Goal: Communication & Community: Answer question/provide support

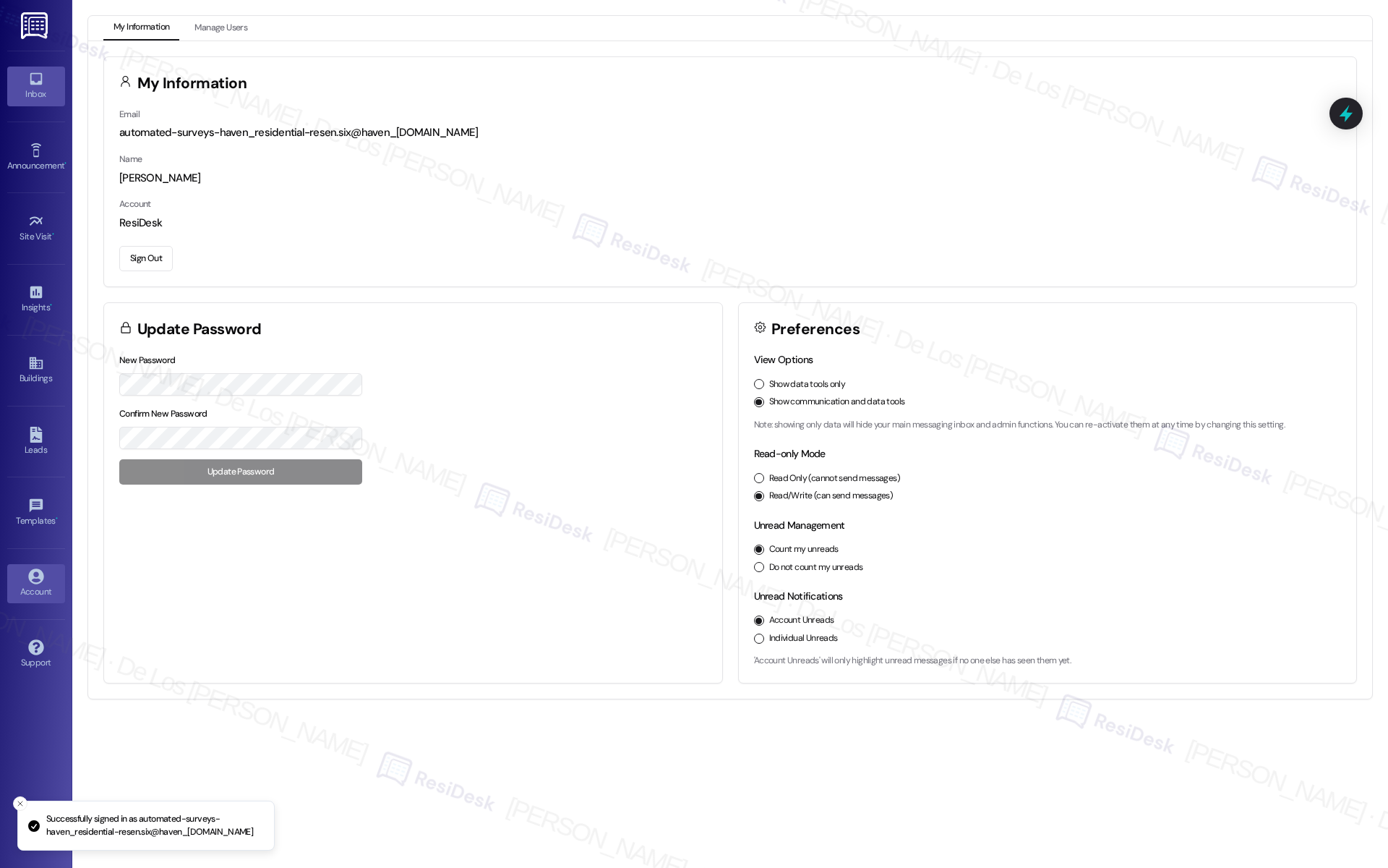
click at [50, 81] on link "Inbox" at bounding box center [36, 85] width 58 height 39
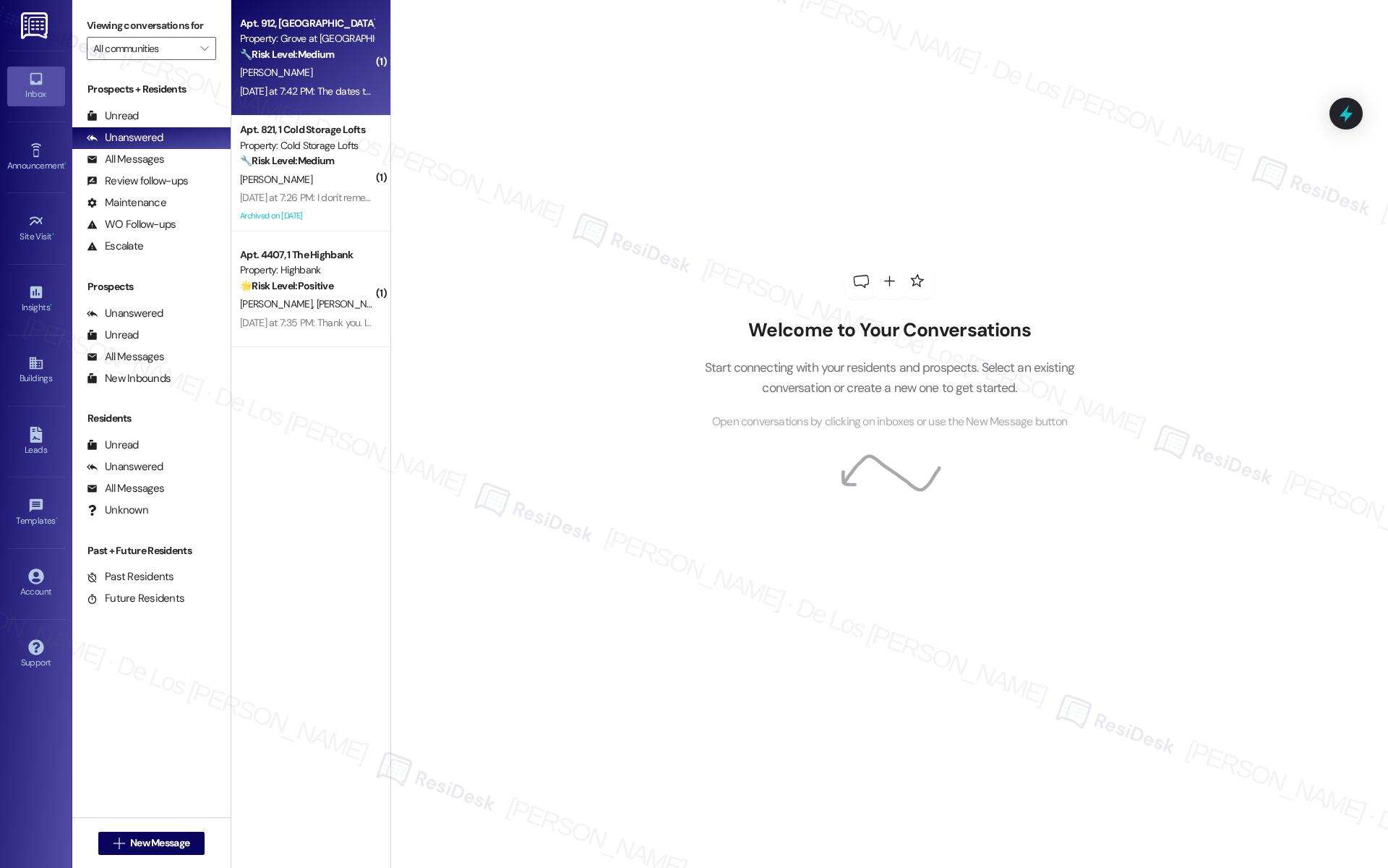
click at [306, 77] on div "[PERSON_NAME]" at bounding box center [306, 73] width 136 height 18
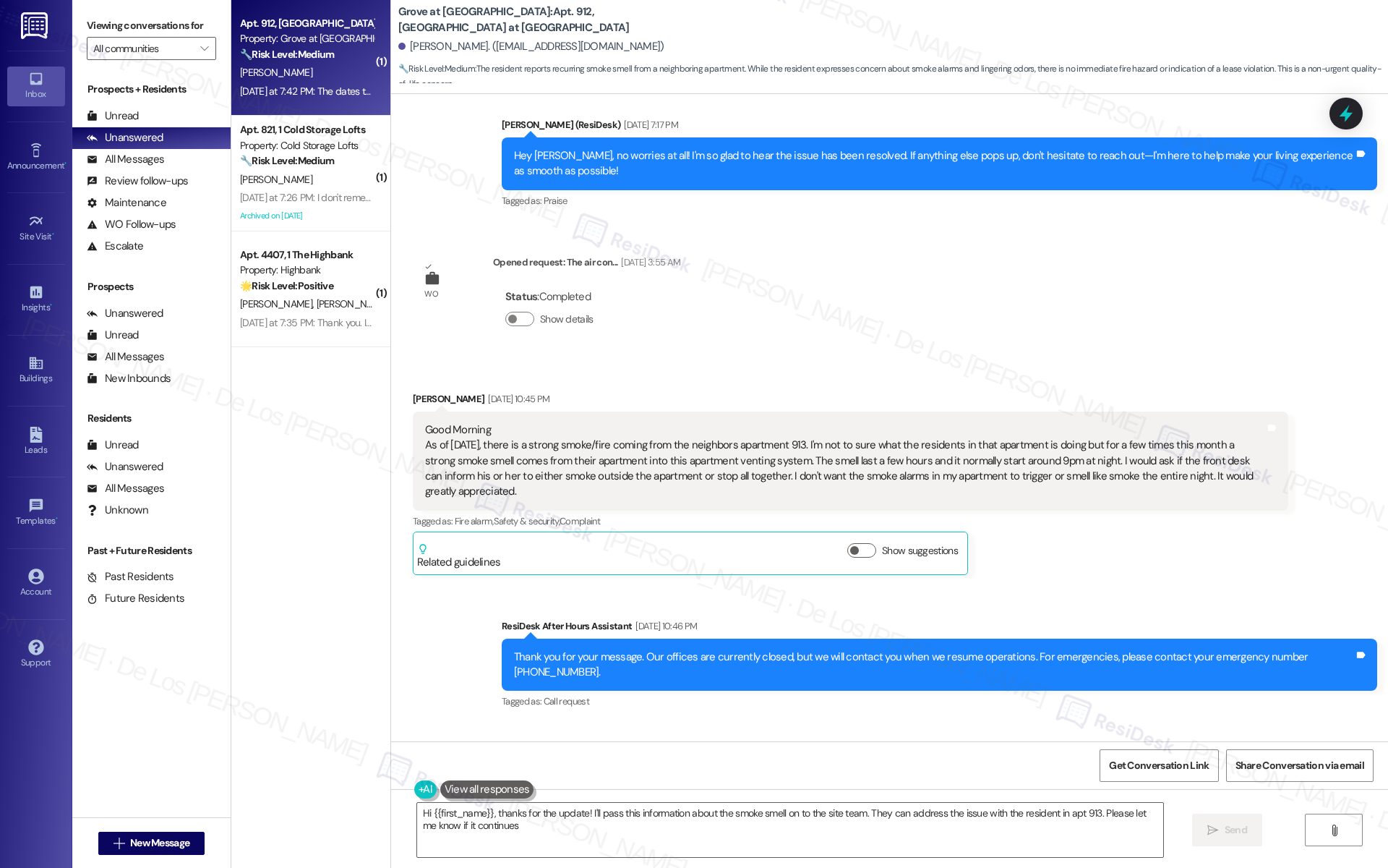
type textarea "Hi {{first_name}}, thanks for the update! I'll pass this information about the …"
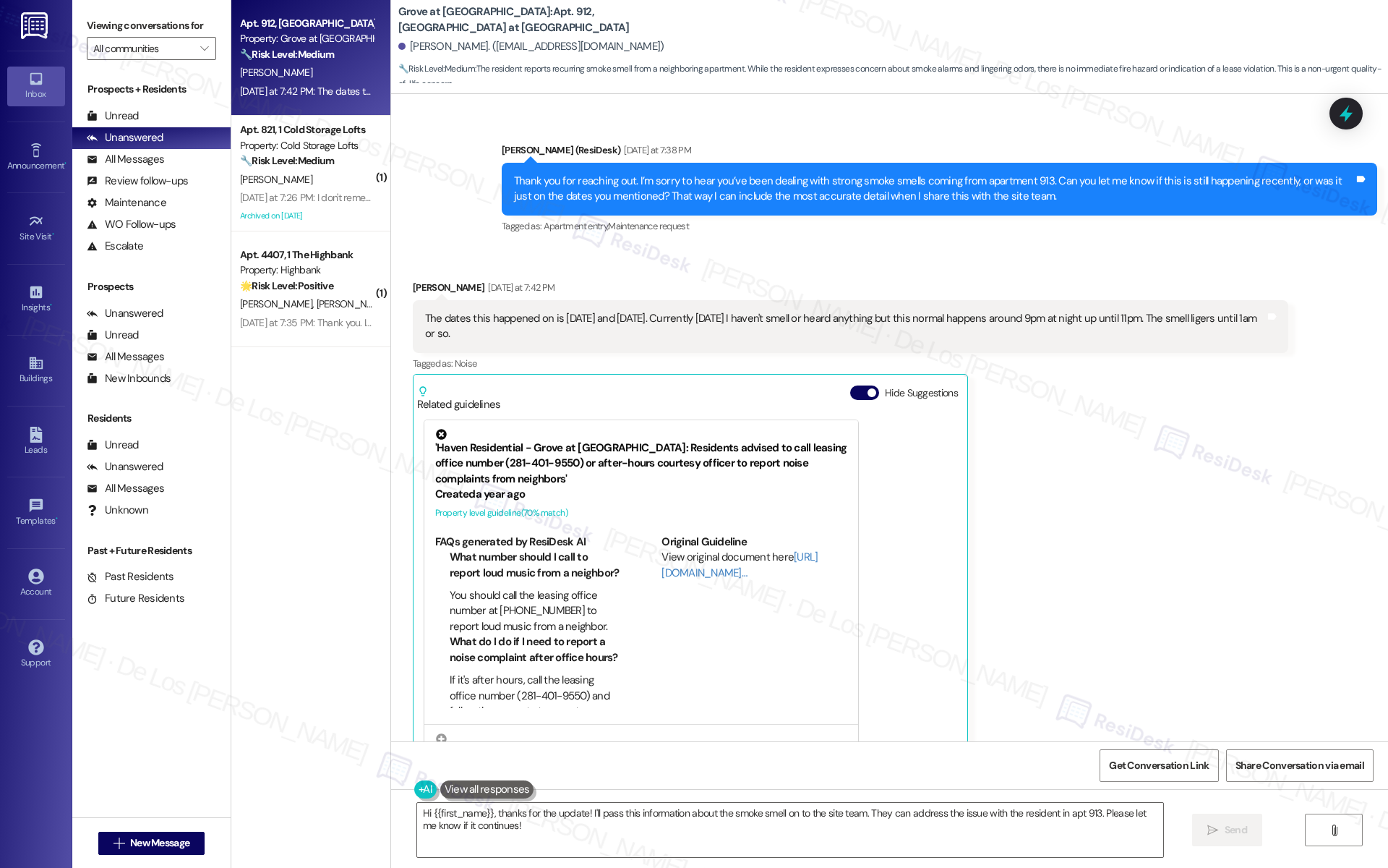
scroll to position [1809, 0]
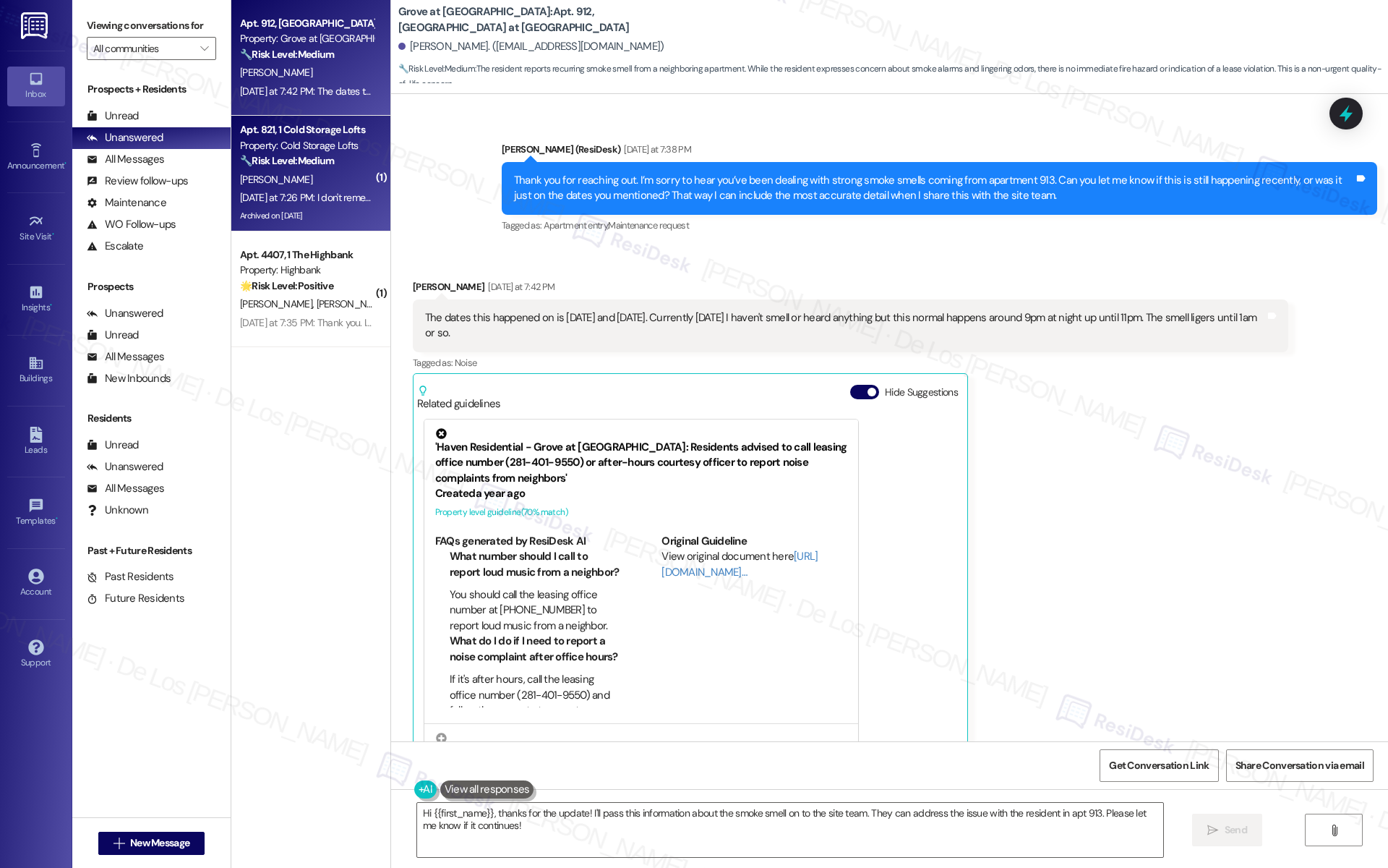
click at [301, 167] on strong "🔧 Risk Level: Medium" at bounding box center [287, 160] width 94 height 13
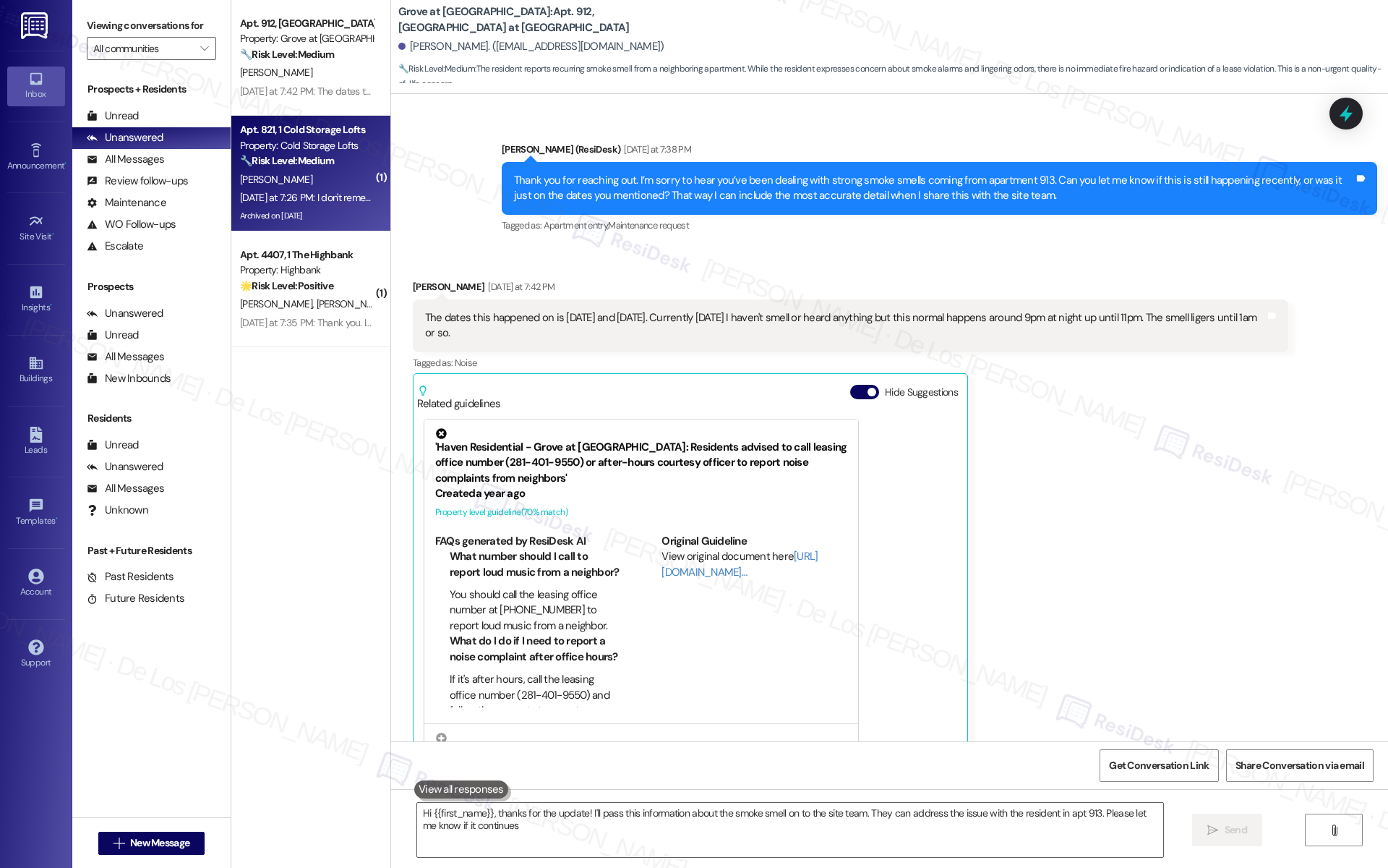
type textarea "Hi {{first_name}}, thanks for the update! I'll pass this information about the …"
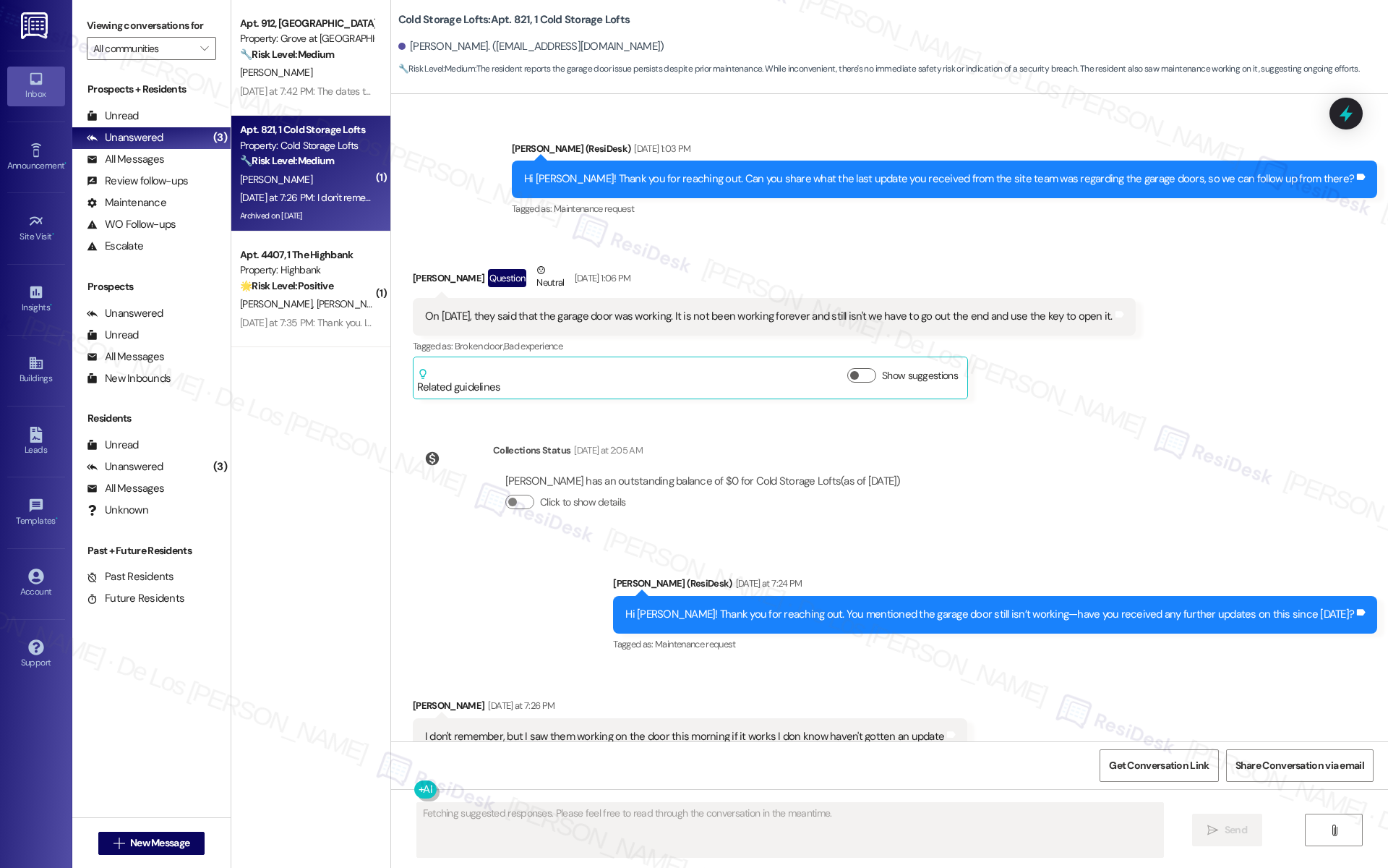
scroll to position [26322, 0]
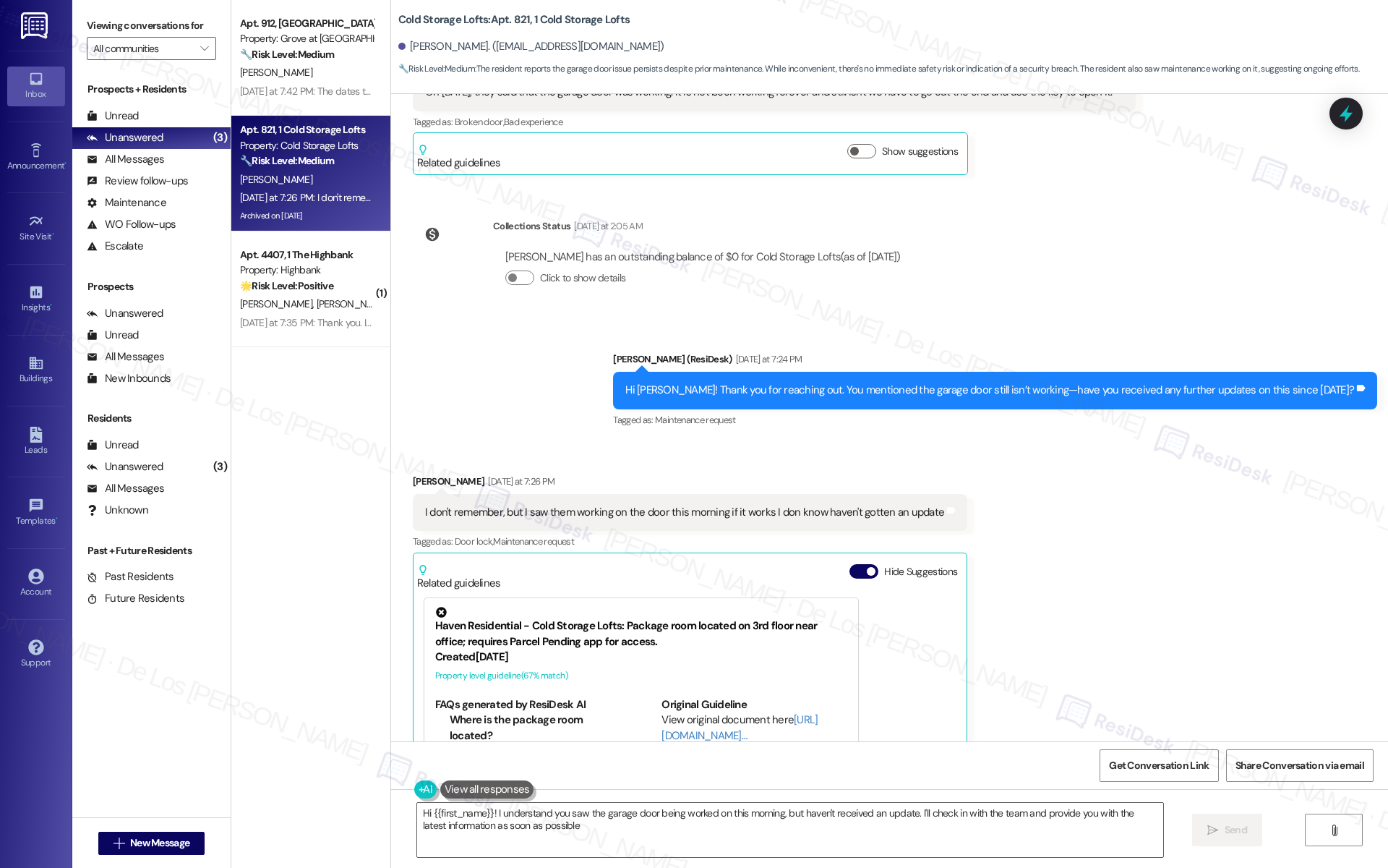
type textarea "Hi {{first_name}}! I understand you saw the garage door being worked on this mo…"
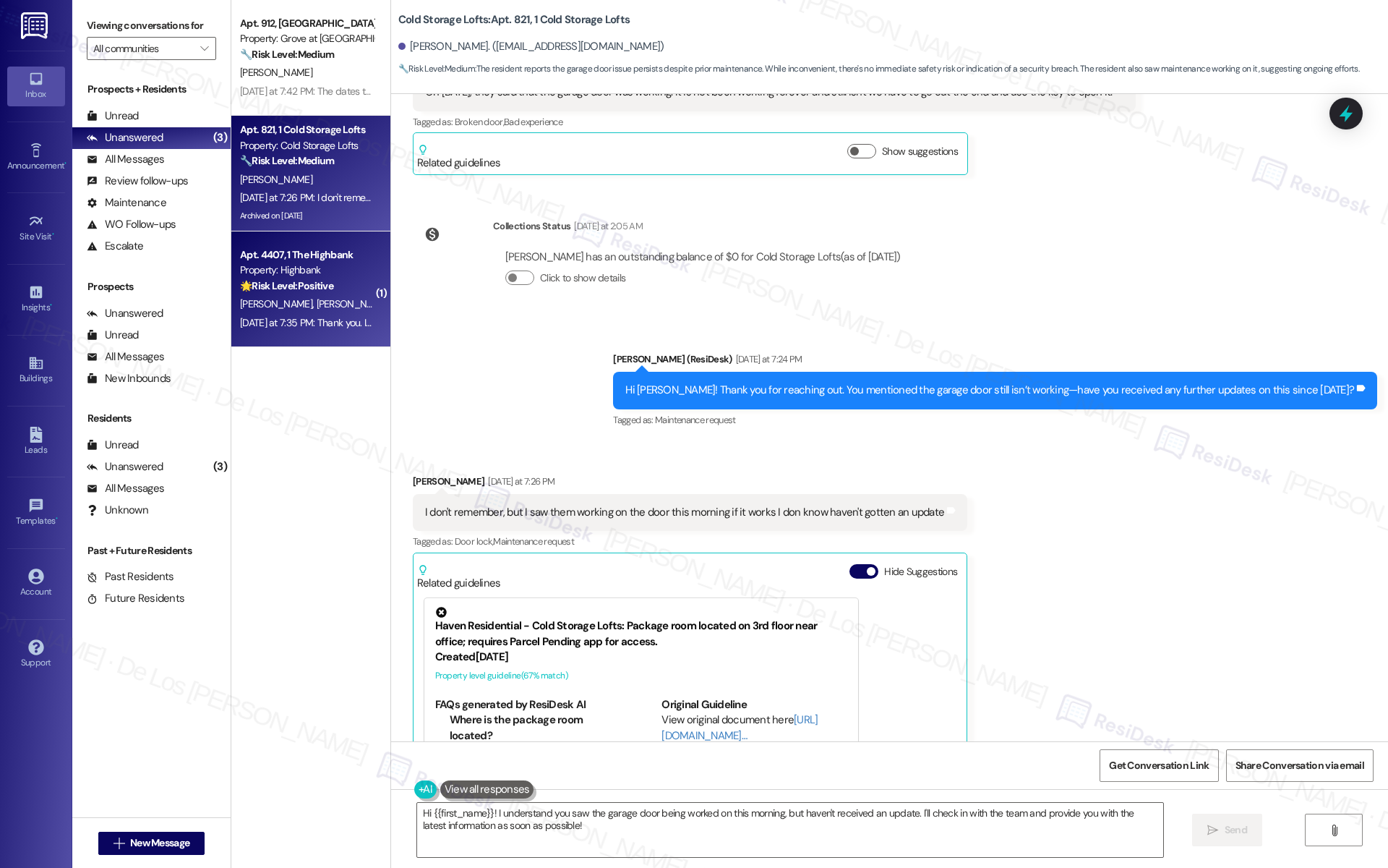
click at [329, 281] on div "🌟 Risk Level: Positive The resident is expressing satisfaction with completed w…" at bounding box center [307, 286] width 134 height 15
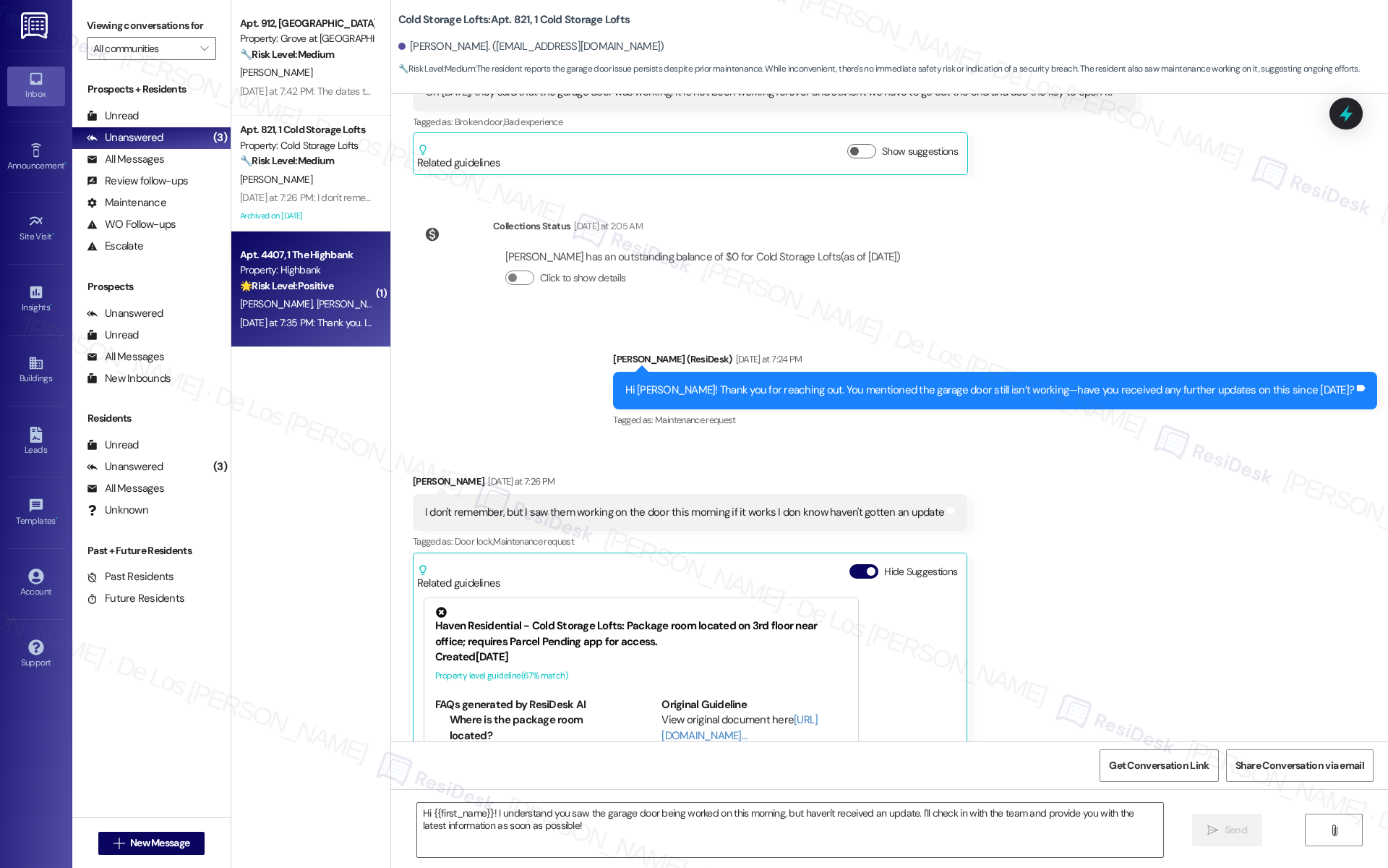
type textarea "Fetching suggested responses. Please feel free to read through the conversation…"
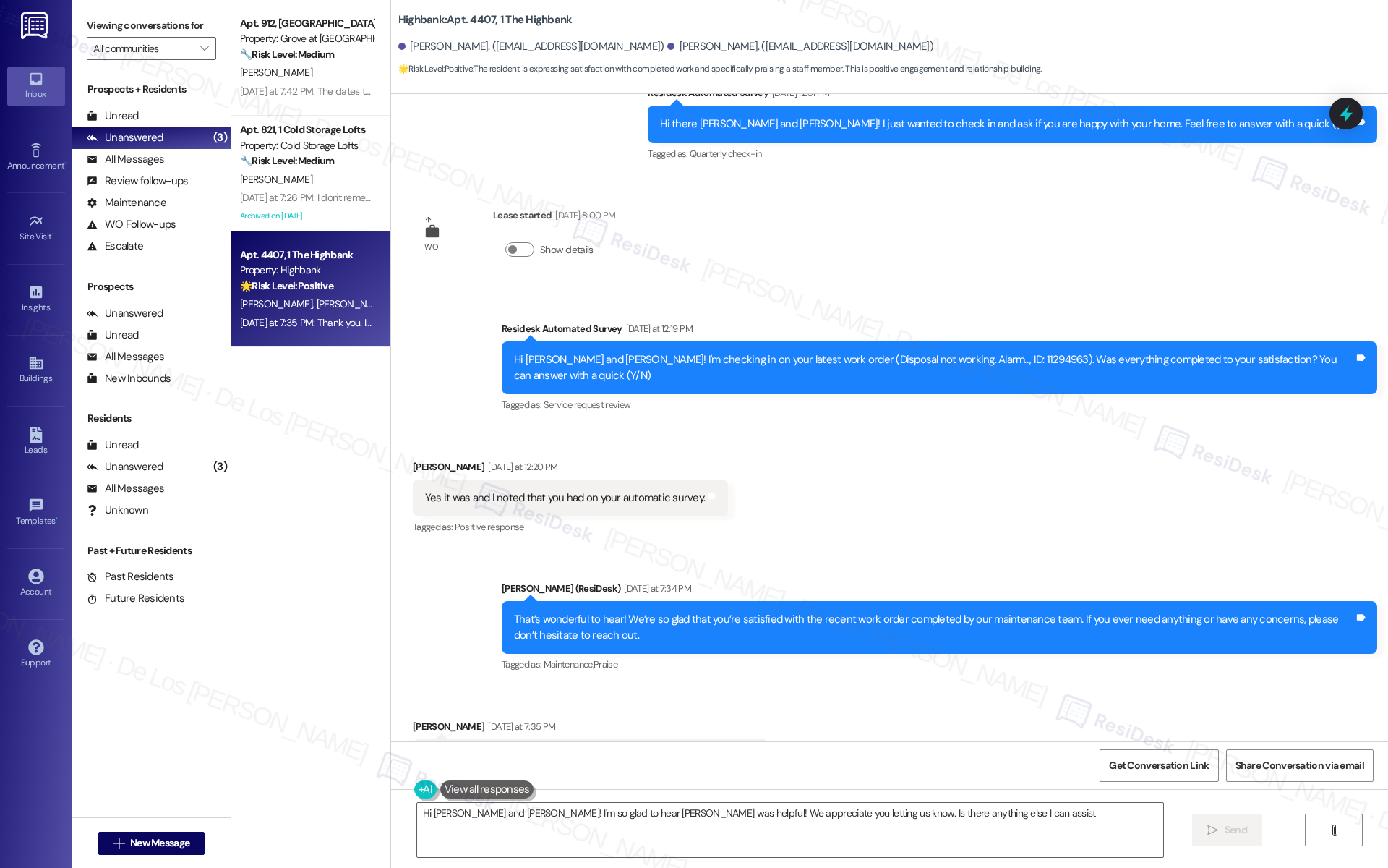
scroll to position [4826, 0]
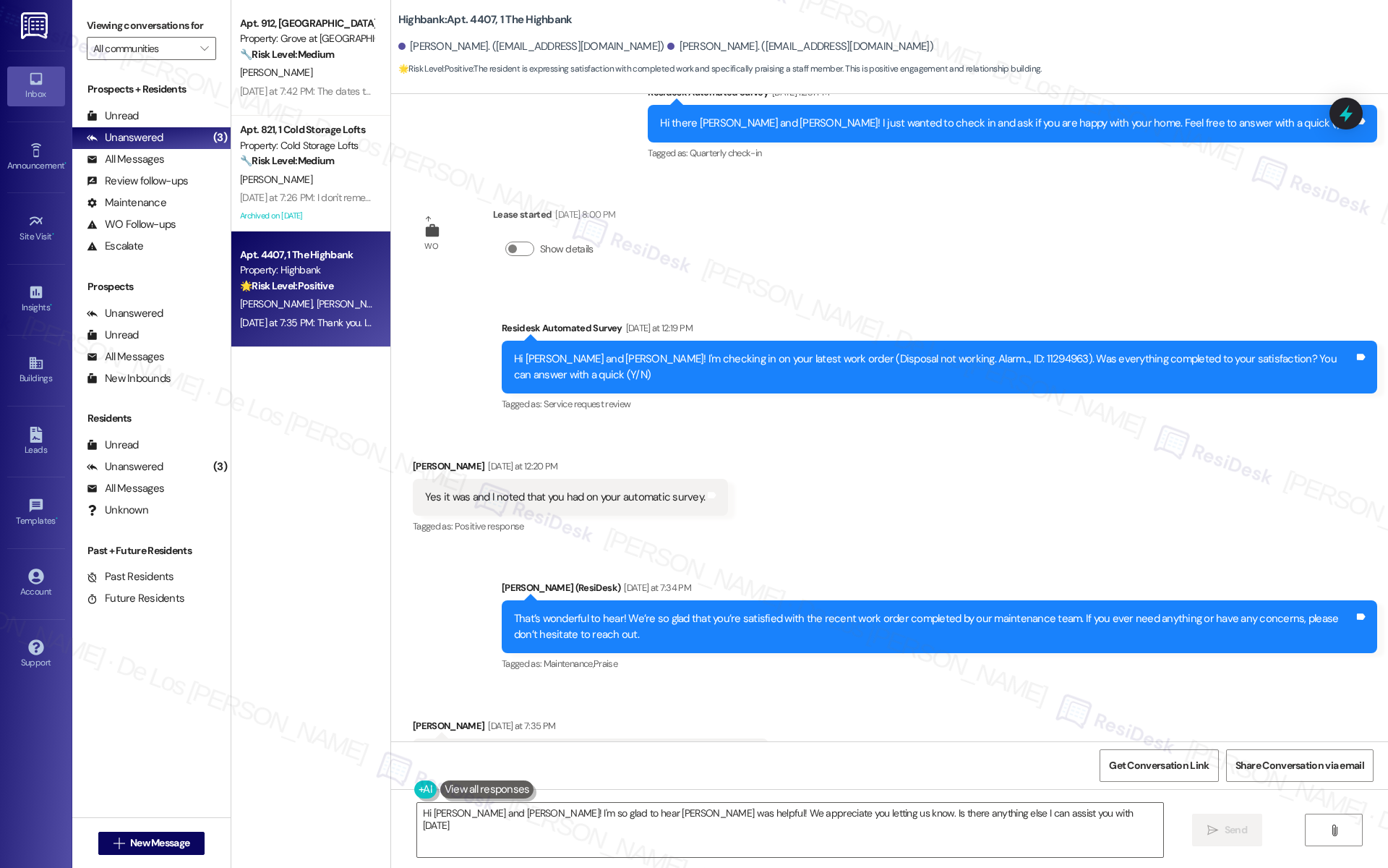
type textarea "Hi [PERSON_NAME] and [PERSON_NAME]! I'm so glad to hear [PERSON_NAME] was helpf…"
click at [38, 584] on div "Account" at bounding box center [36, 591] width 73 height 14
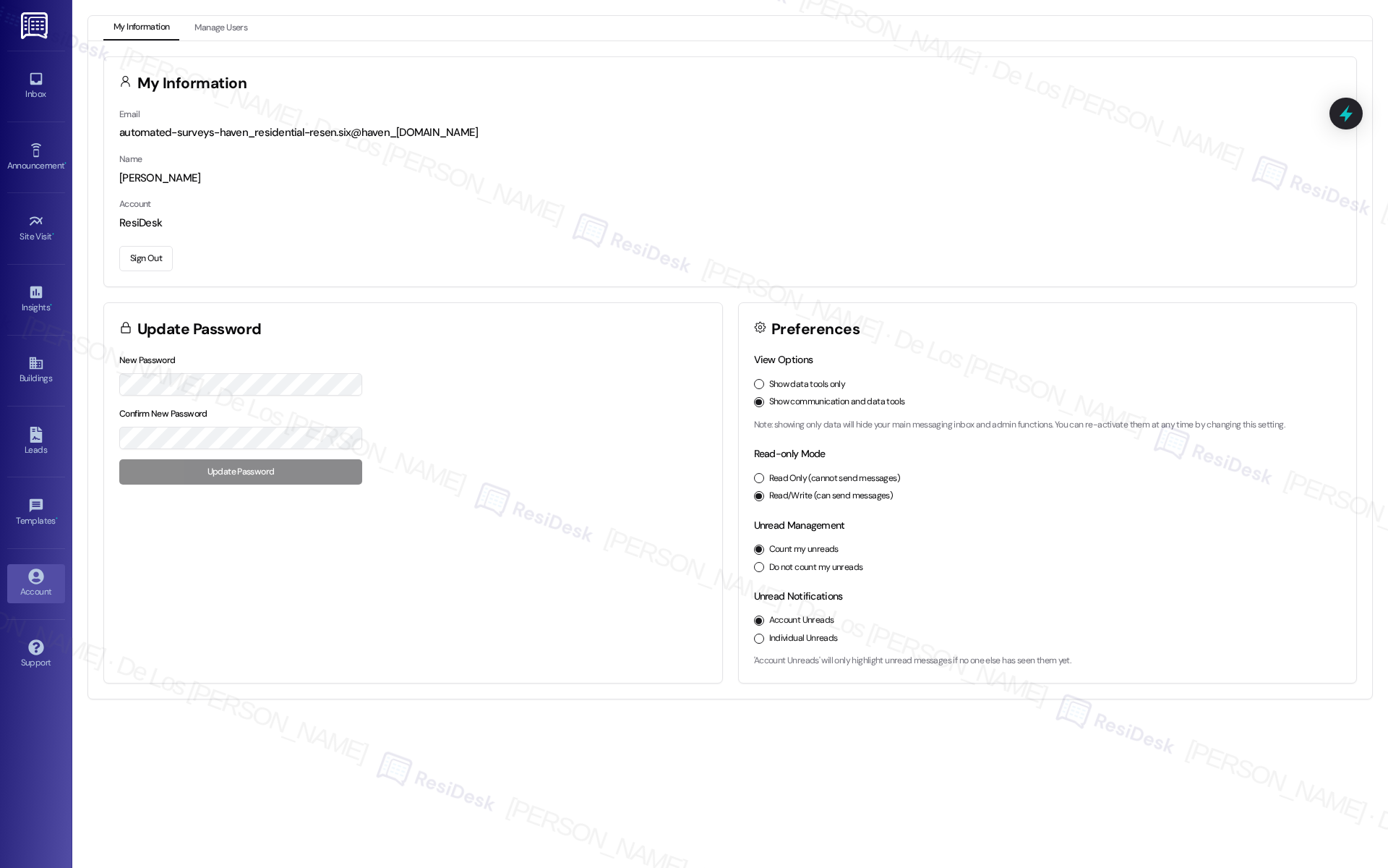
click at [140, 251] on button "Sign Out" at bounding box center [146, 258] width 53 height 26
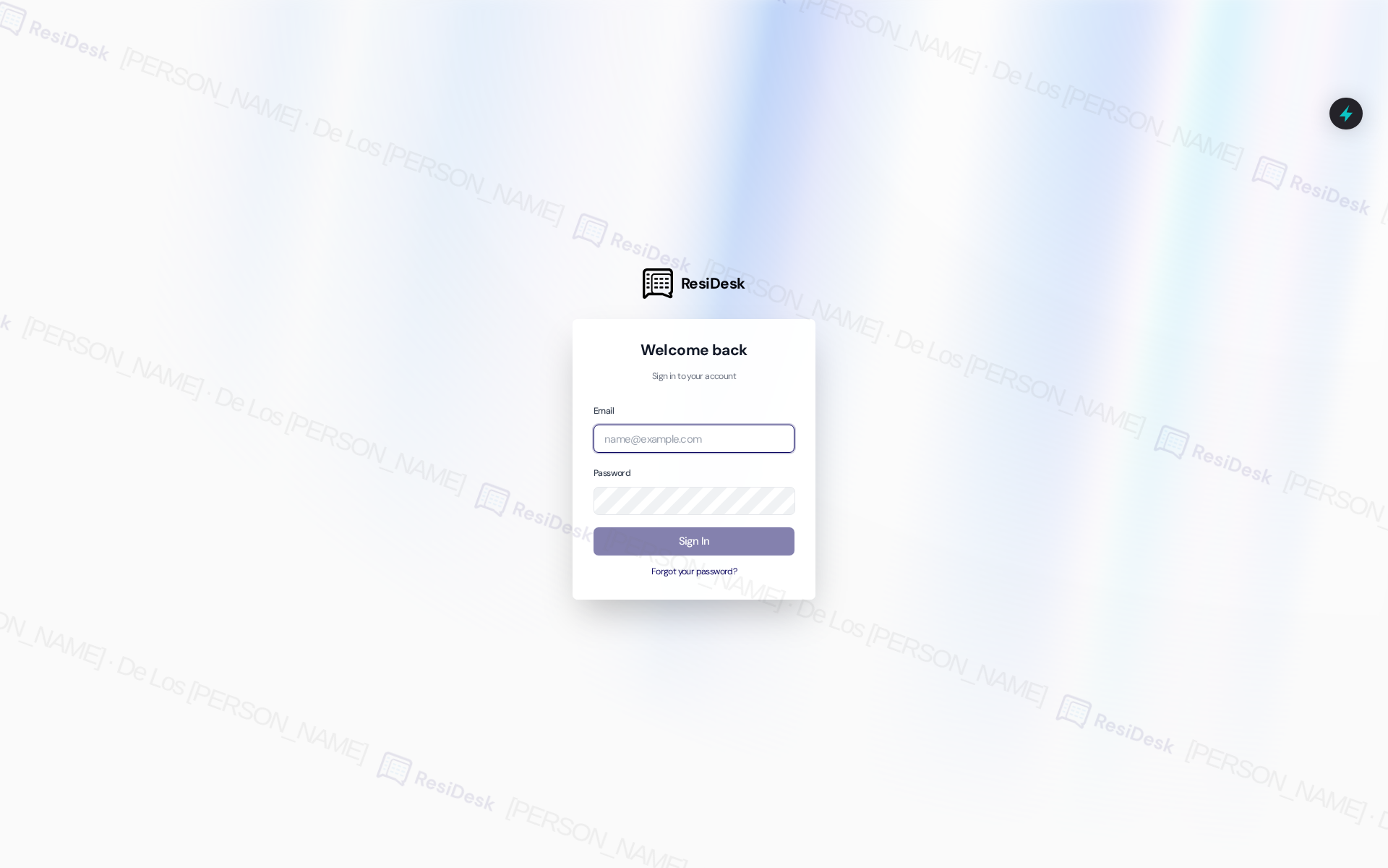
click at [694, 436] on input "email" at bounding box center [694, 438] width 201 height 28
type input "automated-surveys-park_properties-[PERSON_NAME].[PERSON_NAME]@park_[DOMAIN_NAME]"
